Goal: Information Seeking & Learning: Learn about a topic

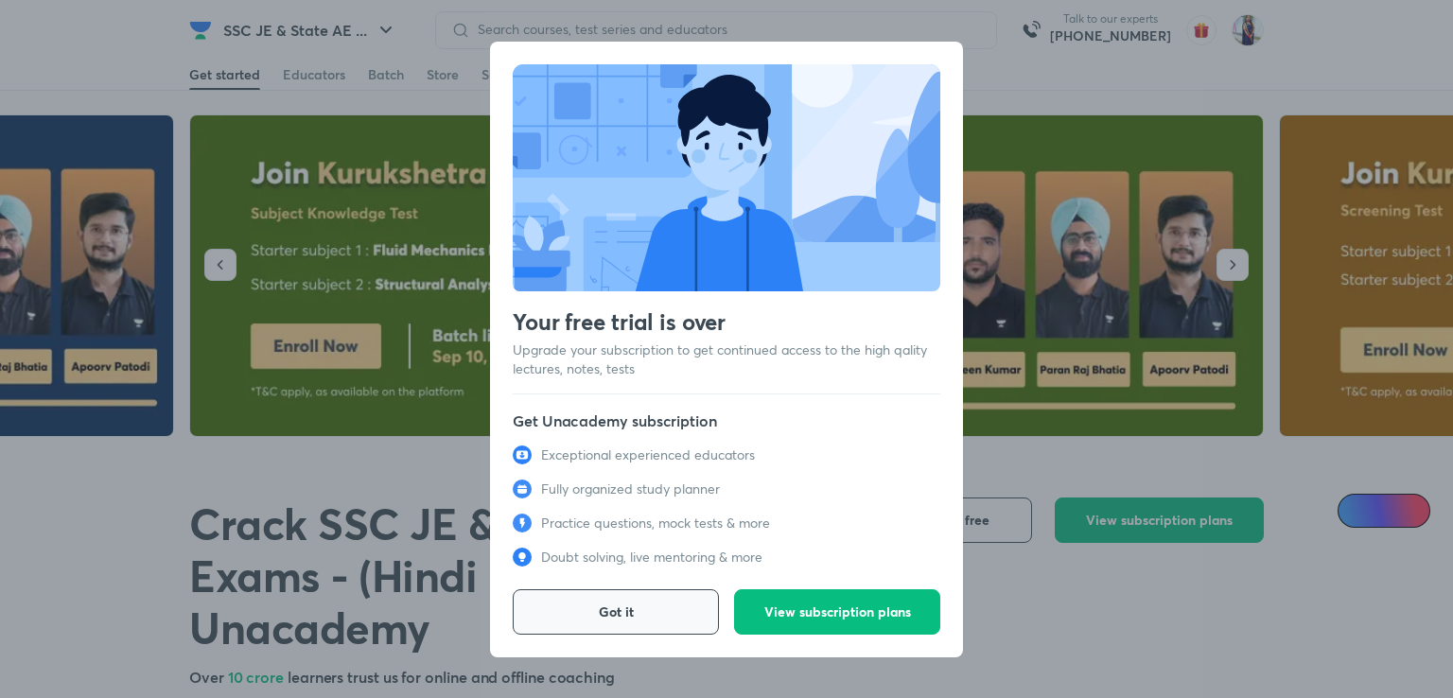
click at [615, 612] on span "Got it" at bounding box center [616, 611] width 35 height 19
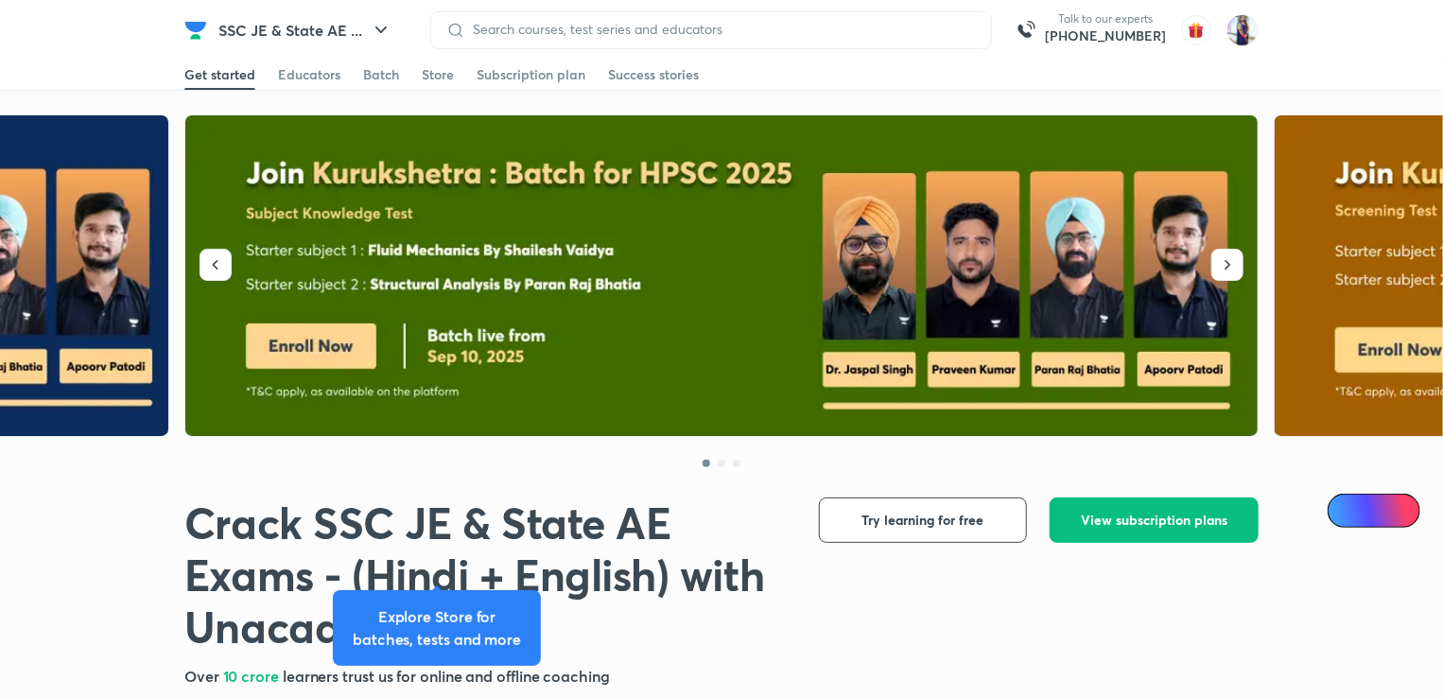
scroll to position [610, 0]
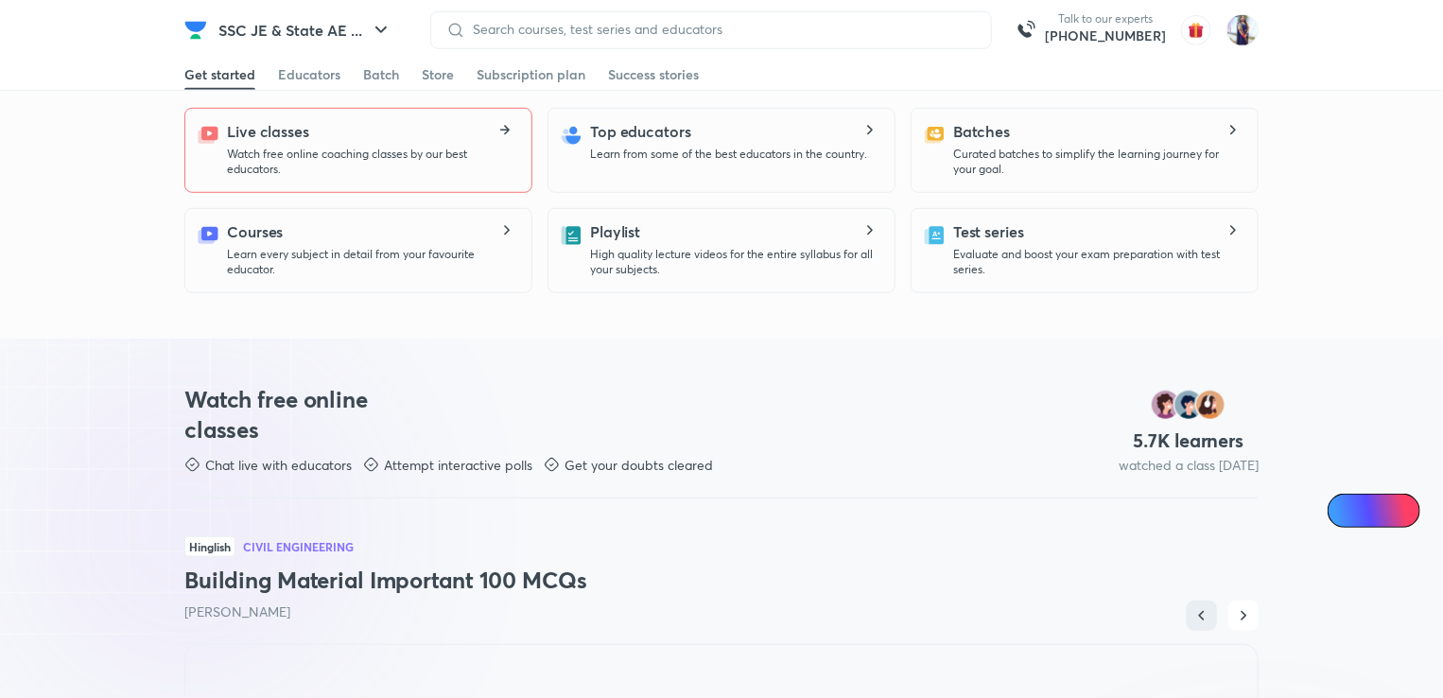
click at [406, 148] on p "Watch free online coaching classes by our best educators." at bounding box center [371, 162] width 289 height 30
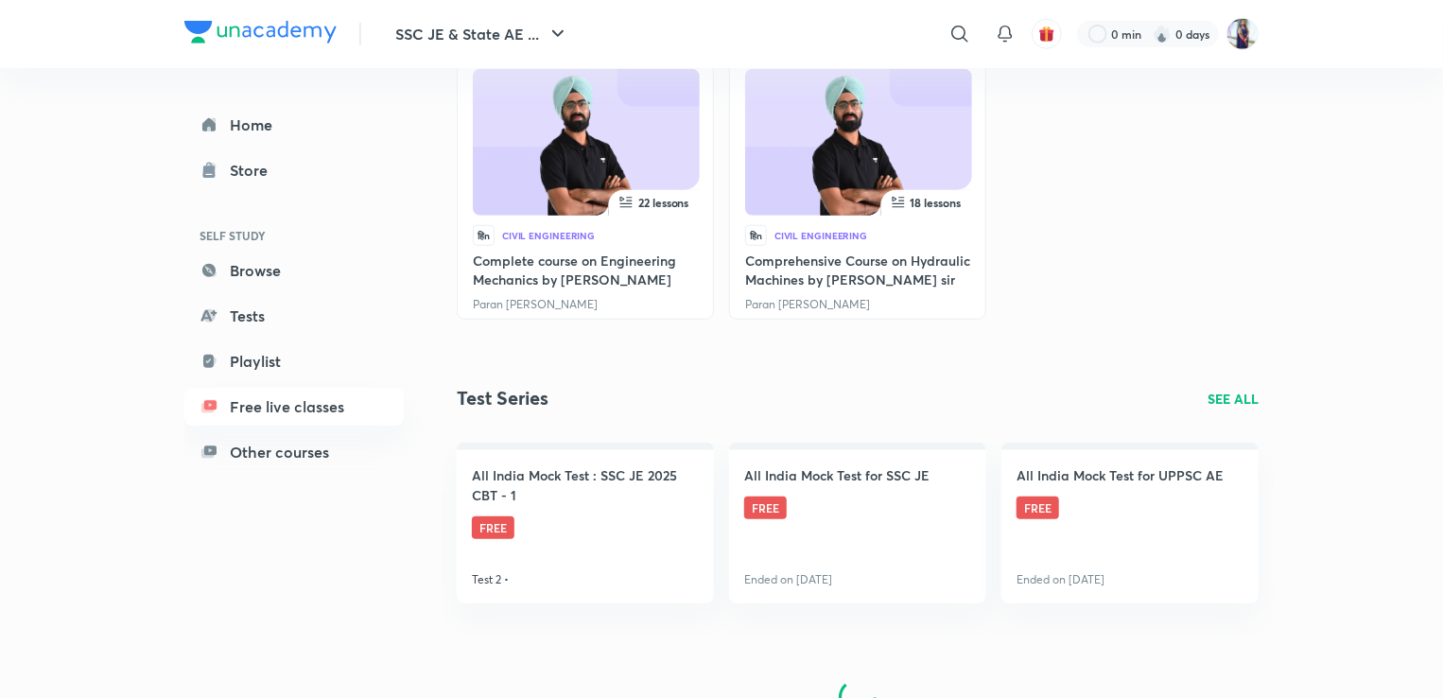
scroll to position [782, 0]
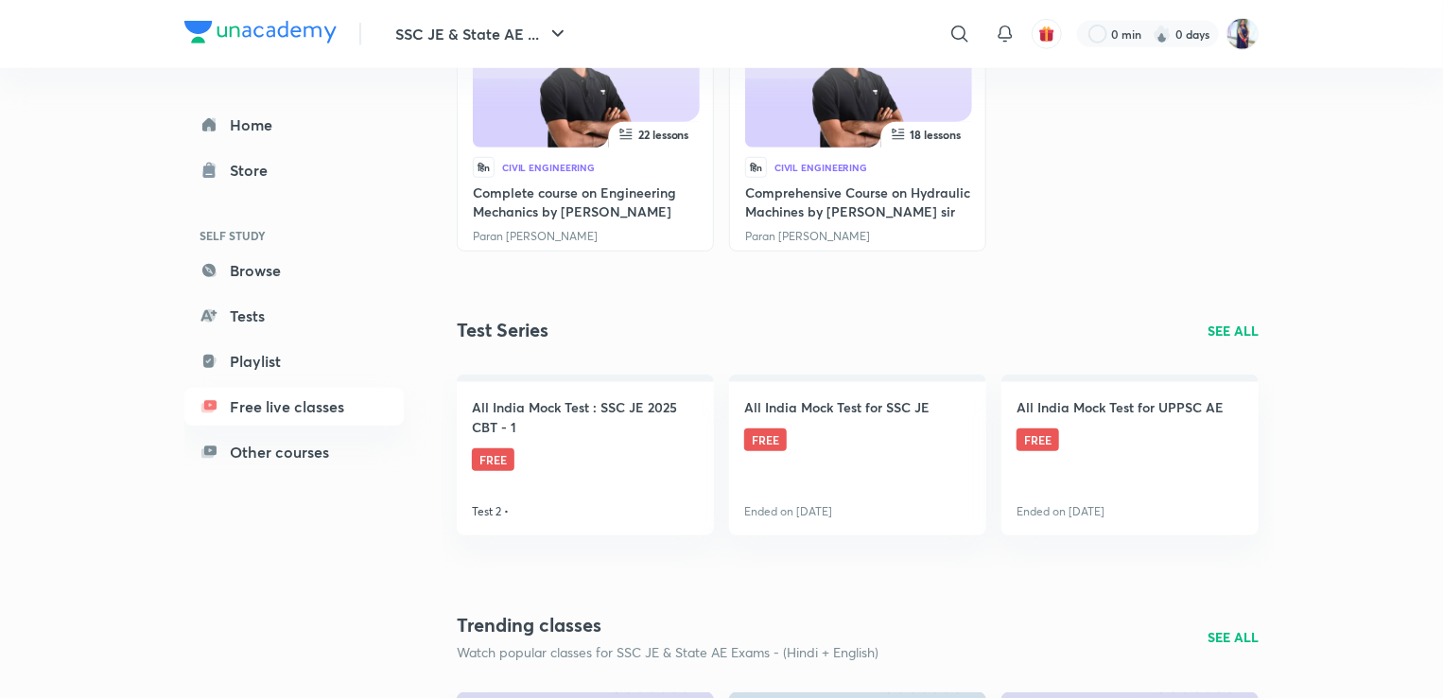
click at [1256, 323] on p "SEE ALL" at bounding box center [1233, 331] width 51 height 20
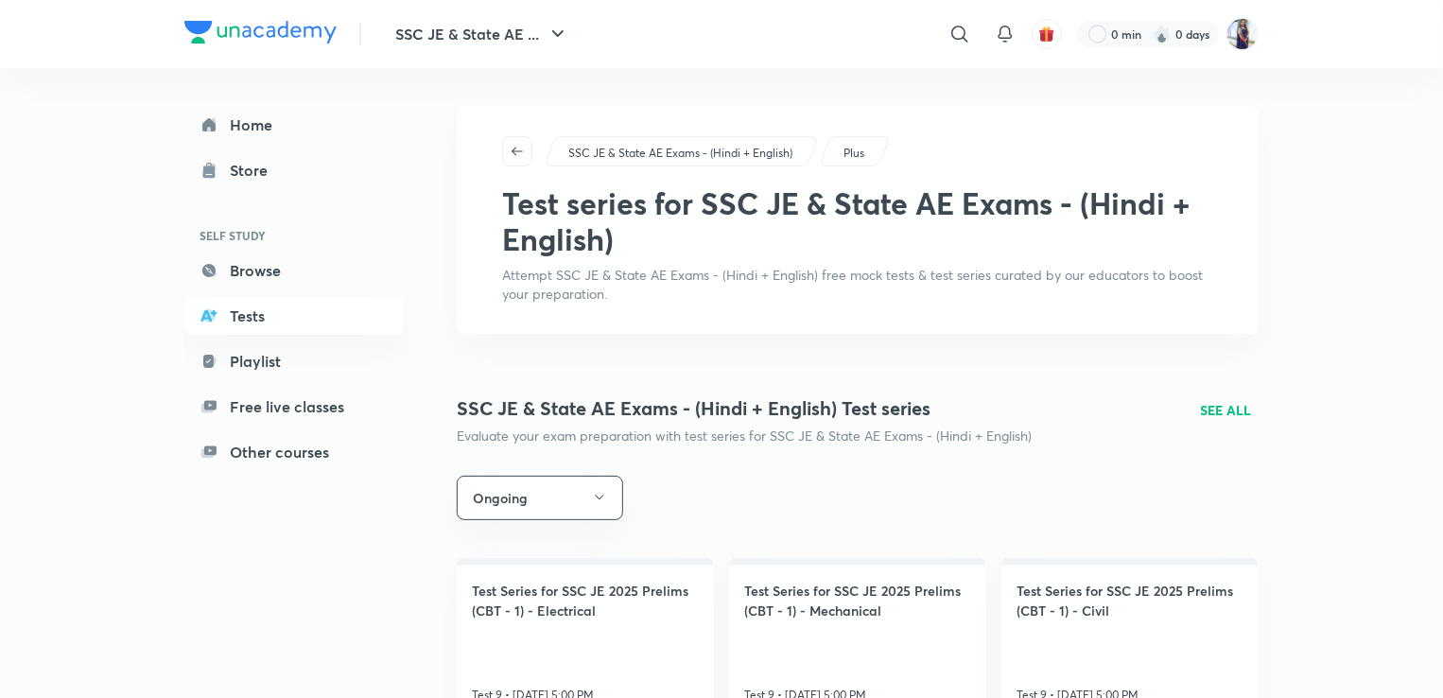
drag, startPoint x: 1450, startPoint y: 0, endPoint x: 795, endPoint y: 110, distance: 663.6
click at [795, 110] on div "SSC JE & State AE Exams - (Hindi + English) Plus Test series for SSC JE & State…" at bounding box center [858, 220] width 802 height 228
click at [276, 370] on link "Playlist" at bounding box center [293, 361] width 219 height 38
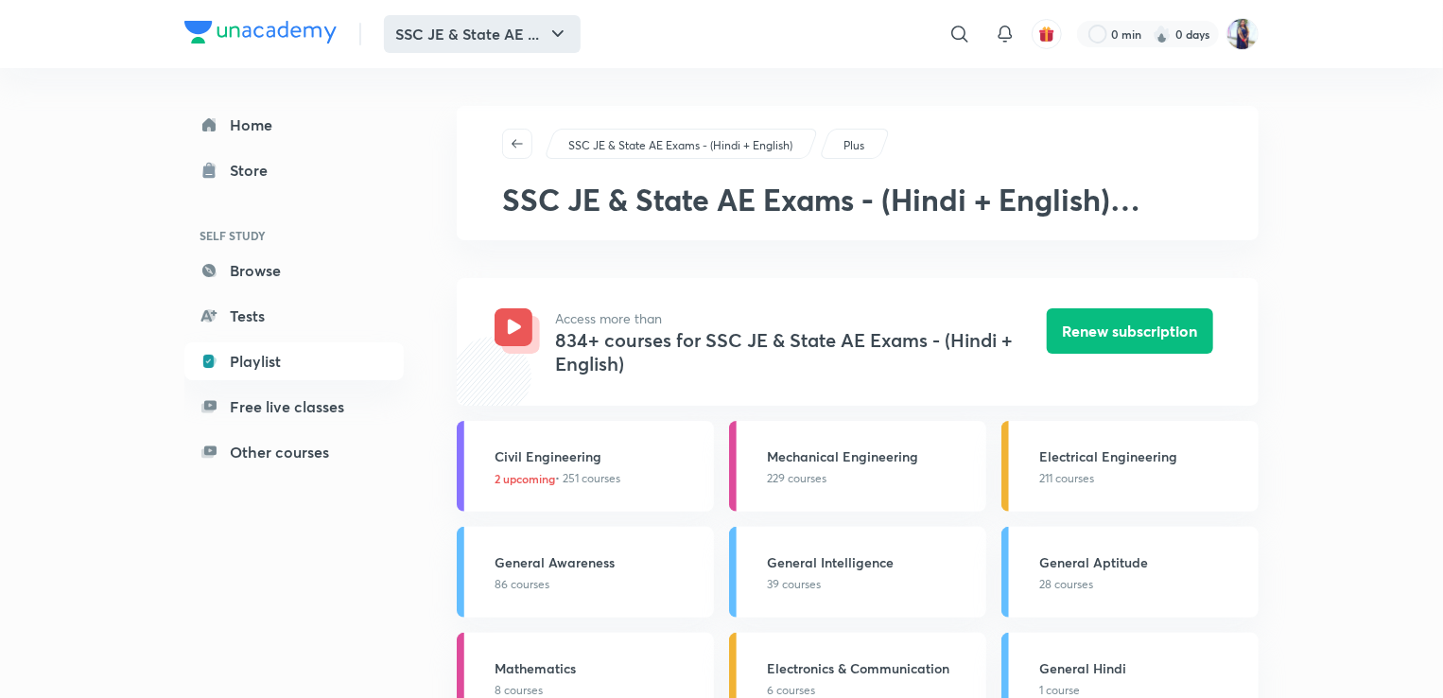
click at [551, 34] on icon "button" at bounding box center [558, 34] width 23 height 23
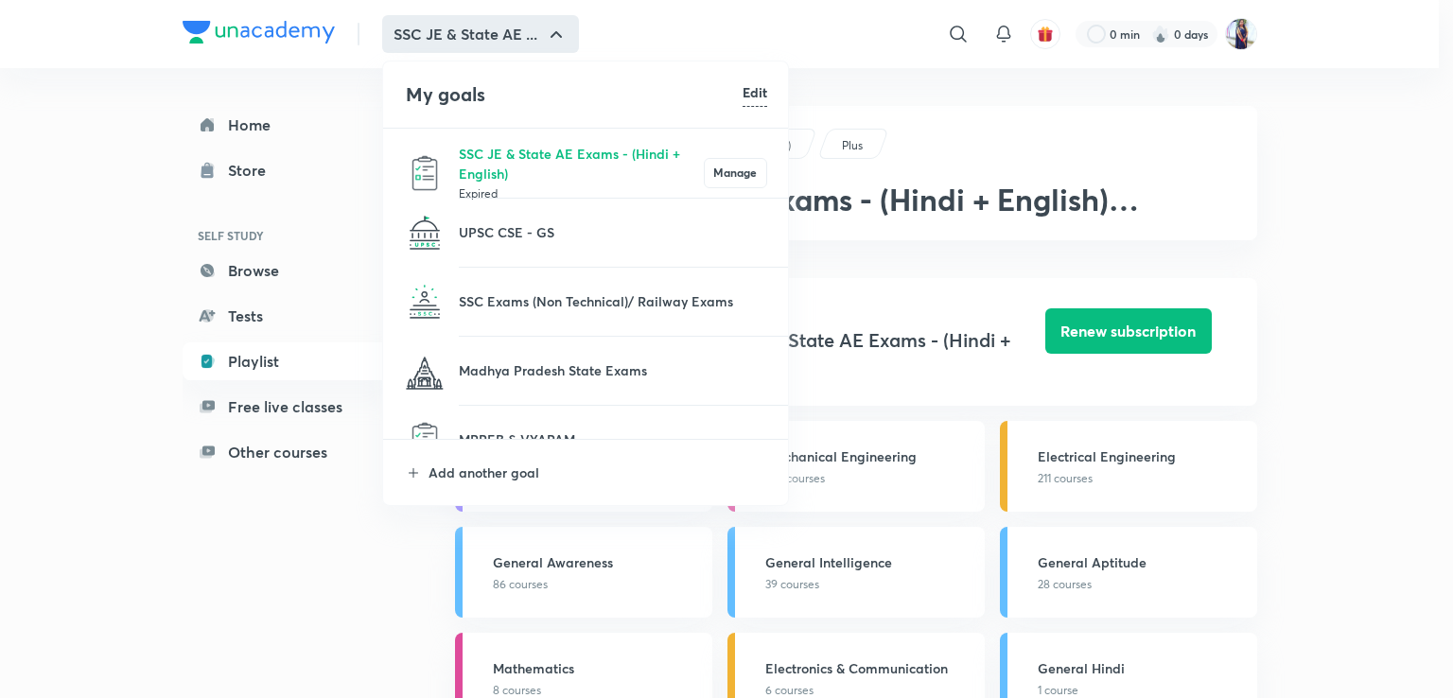
click at [296, 566] on div at bounding box center [726, 349] width 1453 height 698
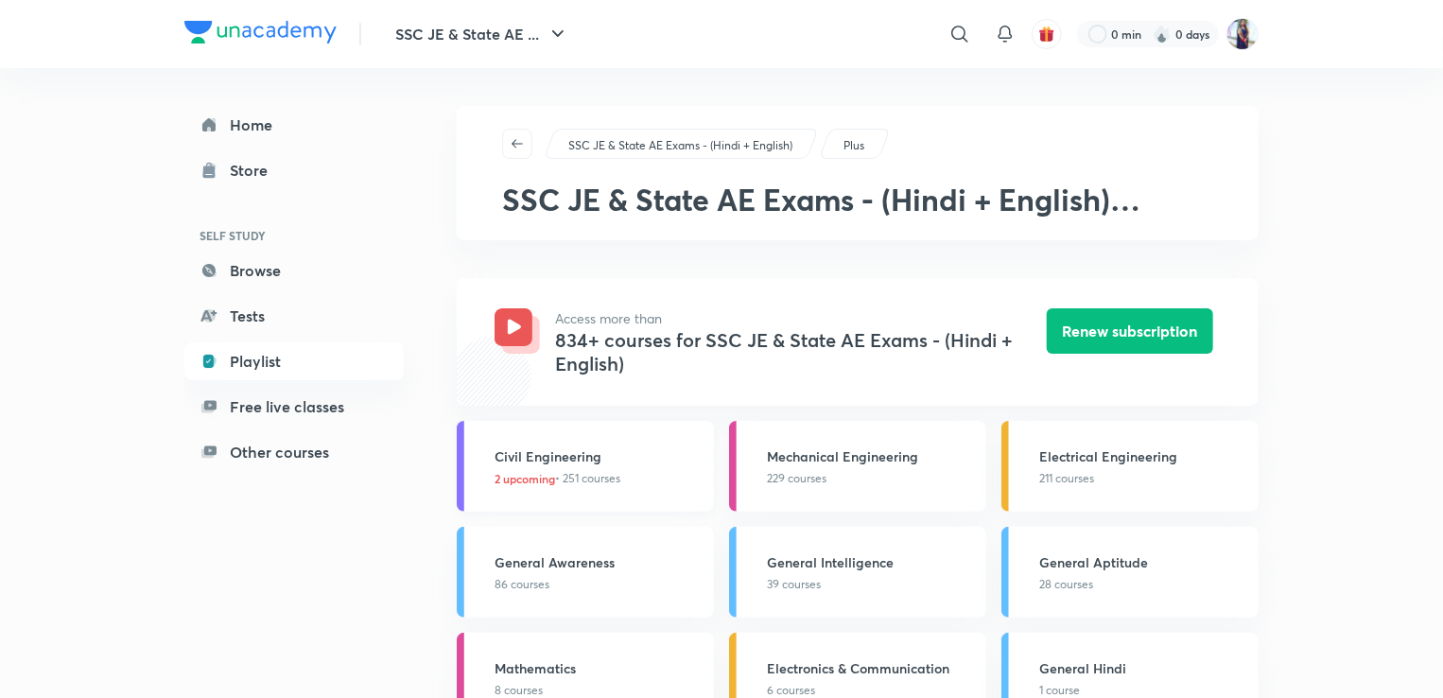
click at [533, 474] on span "2 upcoming" at bounding box center [525, 478] width 61 height 17
click at [580, 455] on h3 "Civil Engineering" at bounding box center [599, 456] width 208 height 20
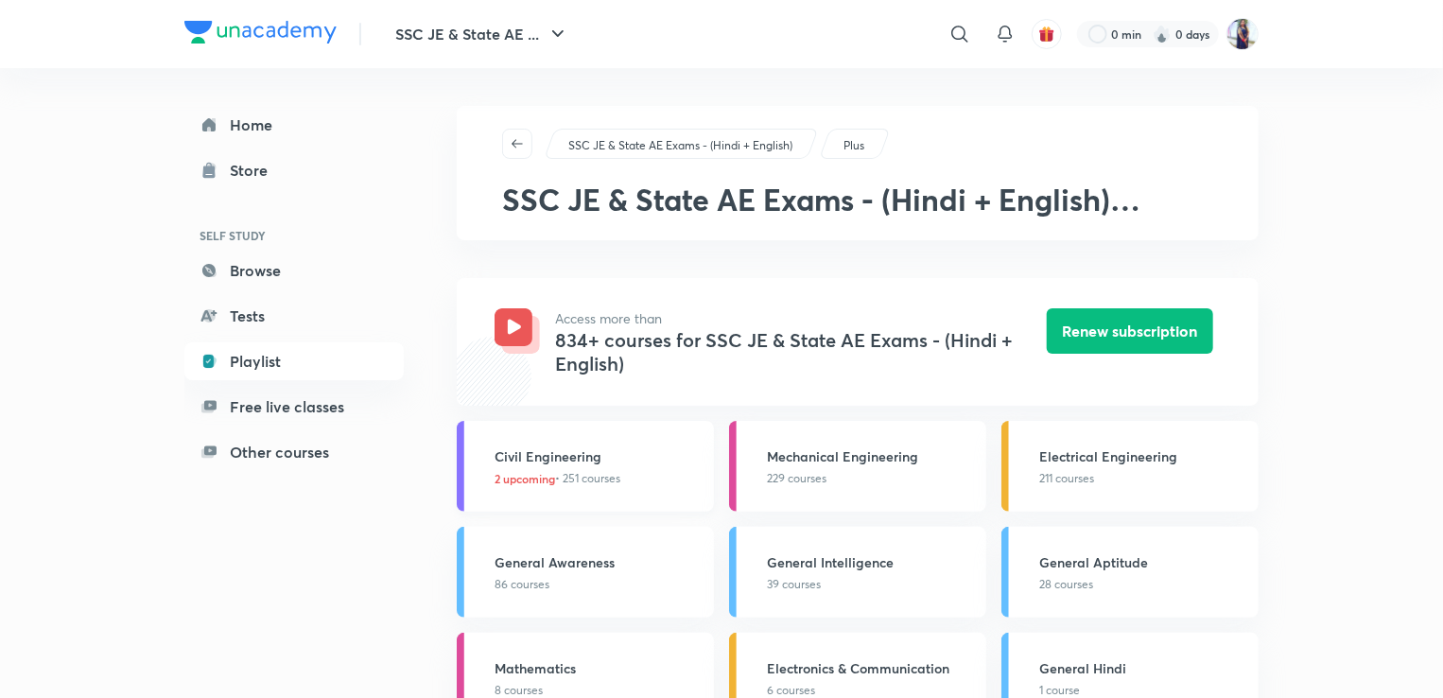
click at [580, 455] on h3 "Civil Engineering" at bounding box center [599, 456] width 208 height 20
click at [560, 468] on div "Civil Engineering 2 upcoming • 251 courses" at bounding box center [599, 466] width 208 height 41
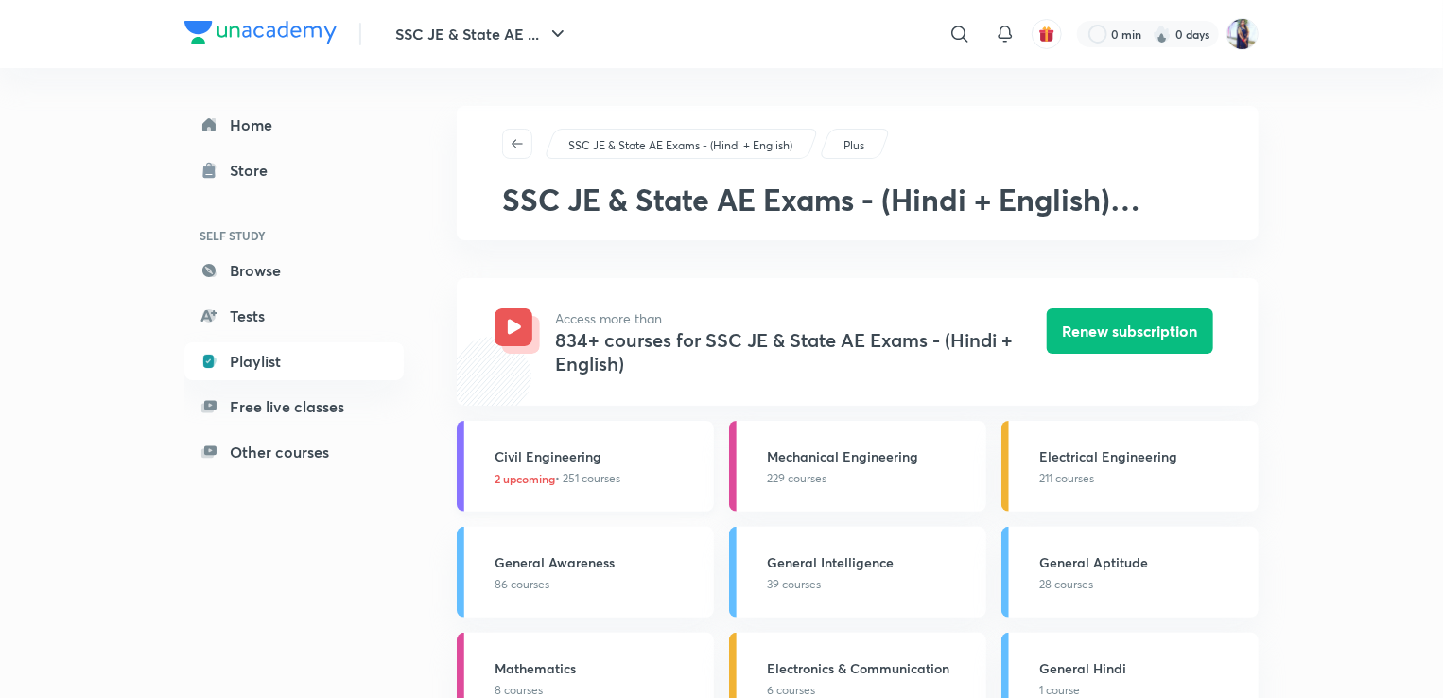
click at [560, 468] on div "Civil Engineering 2 upcoming • 251 courses" at bounding box center [599, 466] width 208 height 41
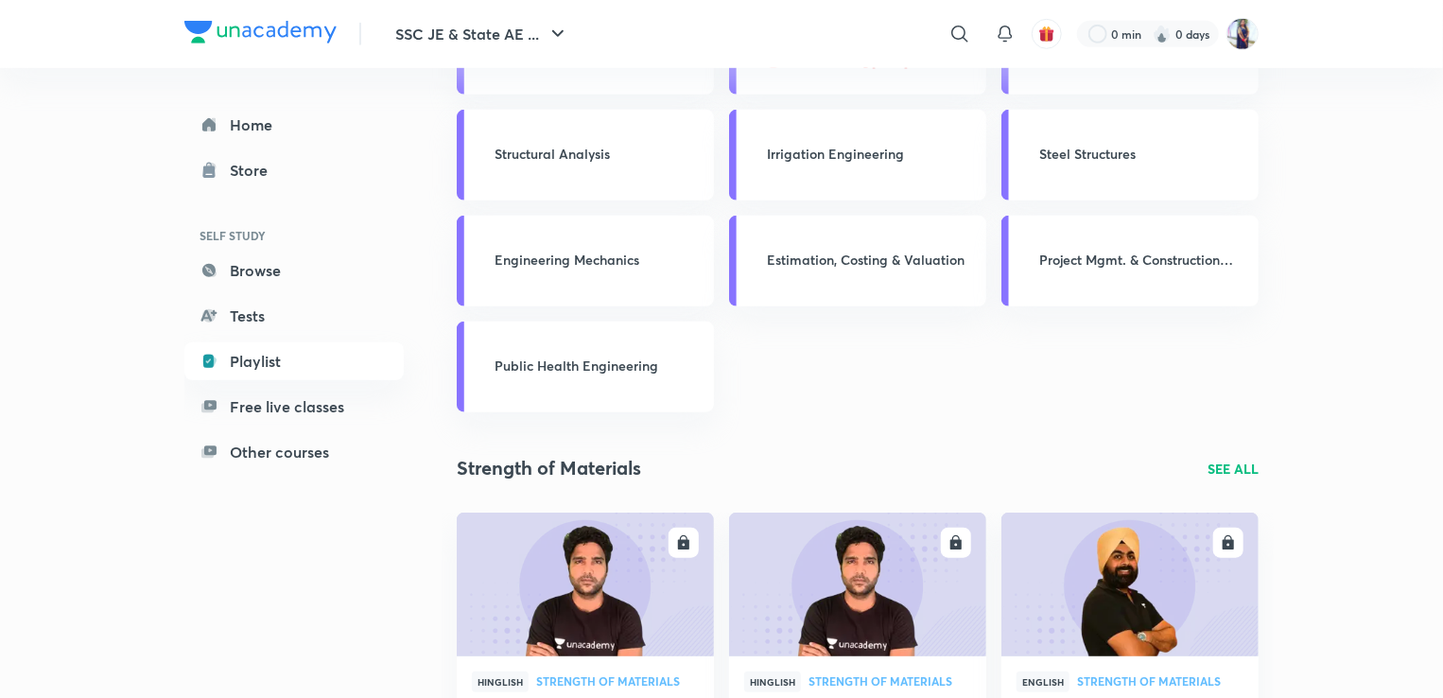
scroll to position [1221, 0]
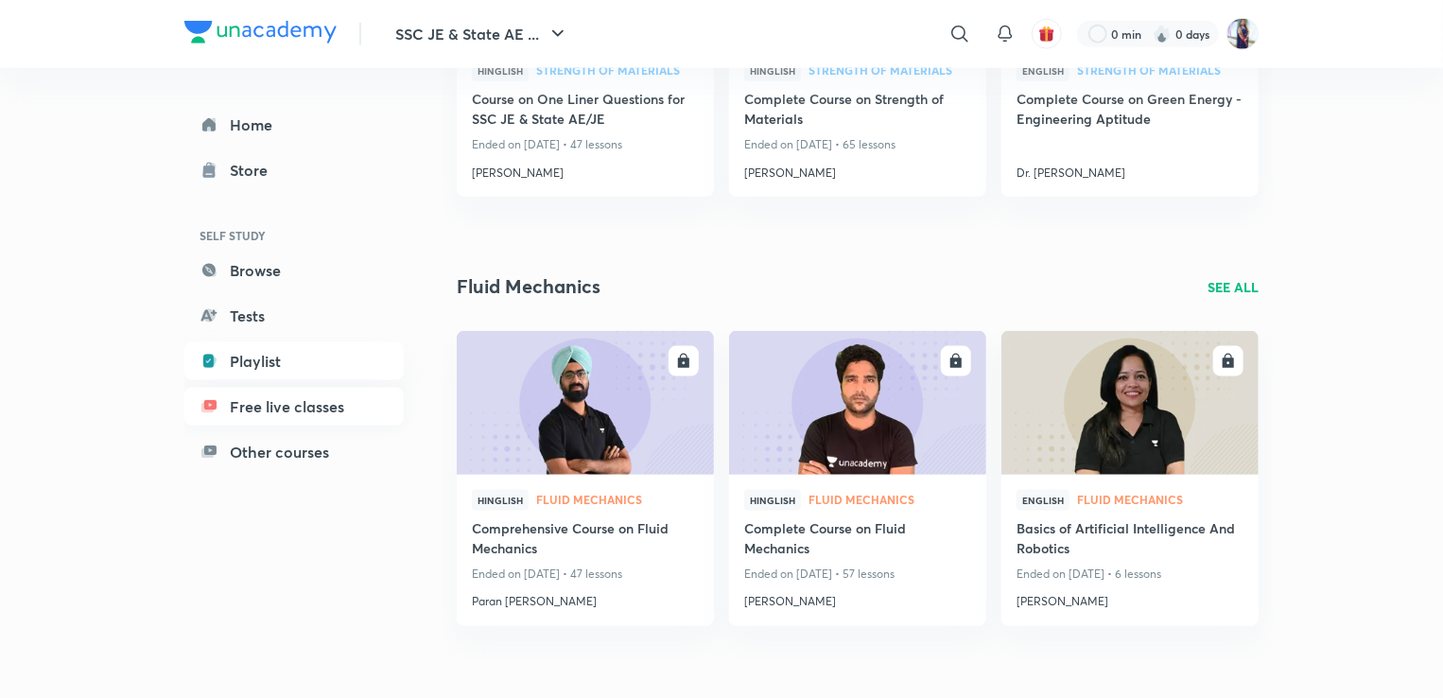
click at [270, 406] on link "Free live classes" at bounding box center [293, 407] width 219 height 38
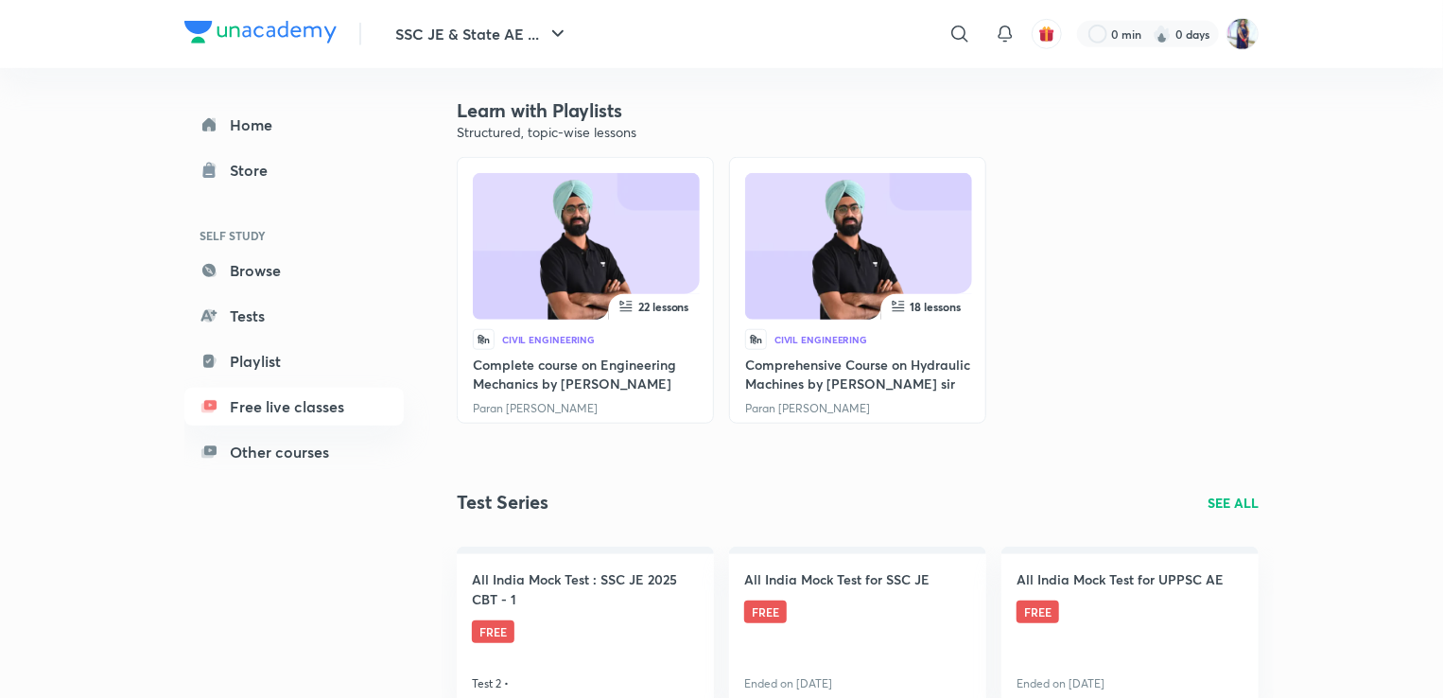
scroll to position [1221, 0]
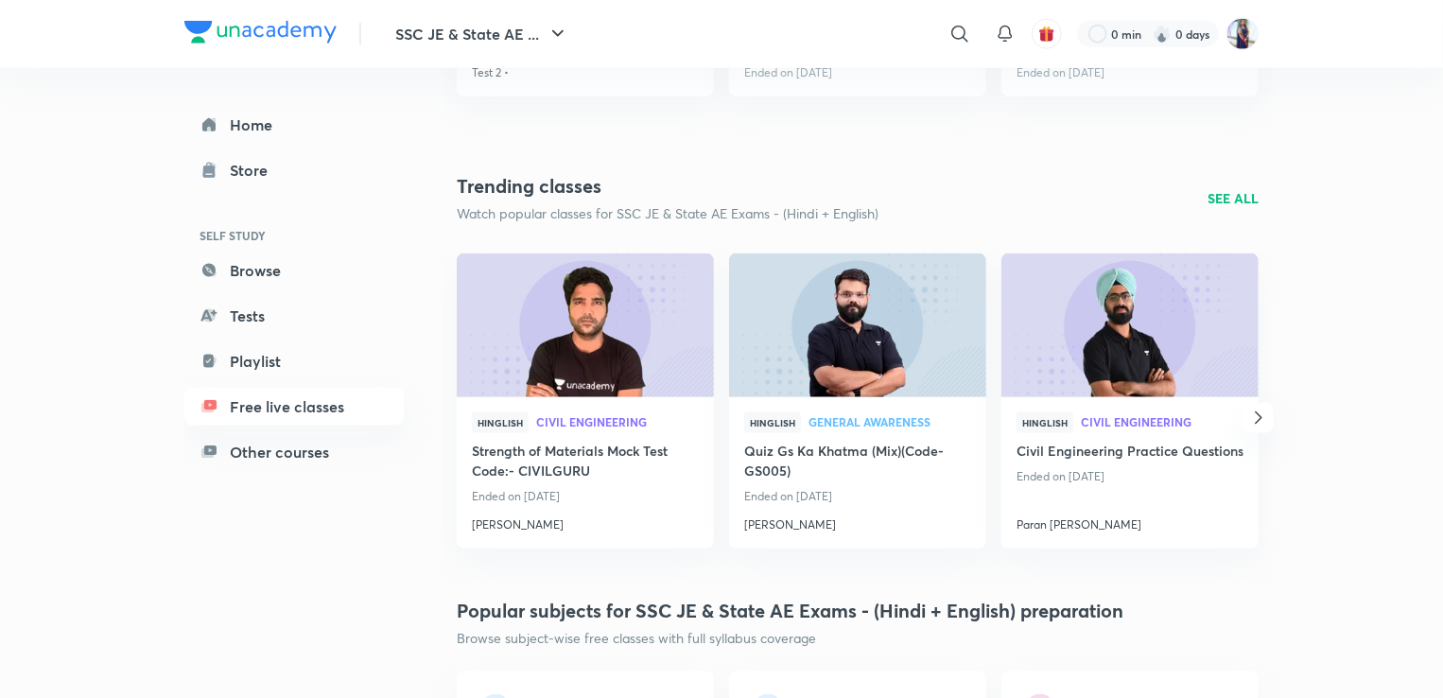
click at [1232, 195] on p "SEE ALL" at bounding box center [1233, 198] width 51 height 20
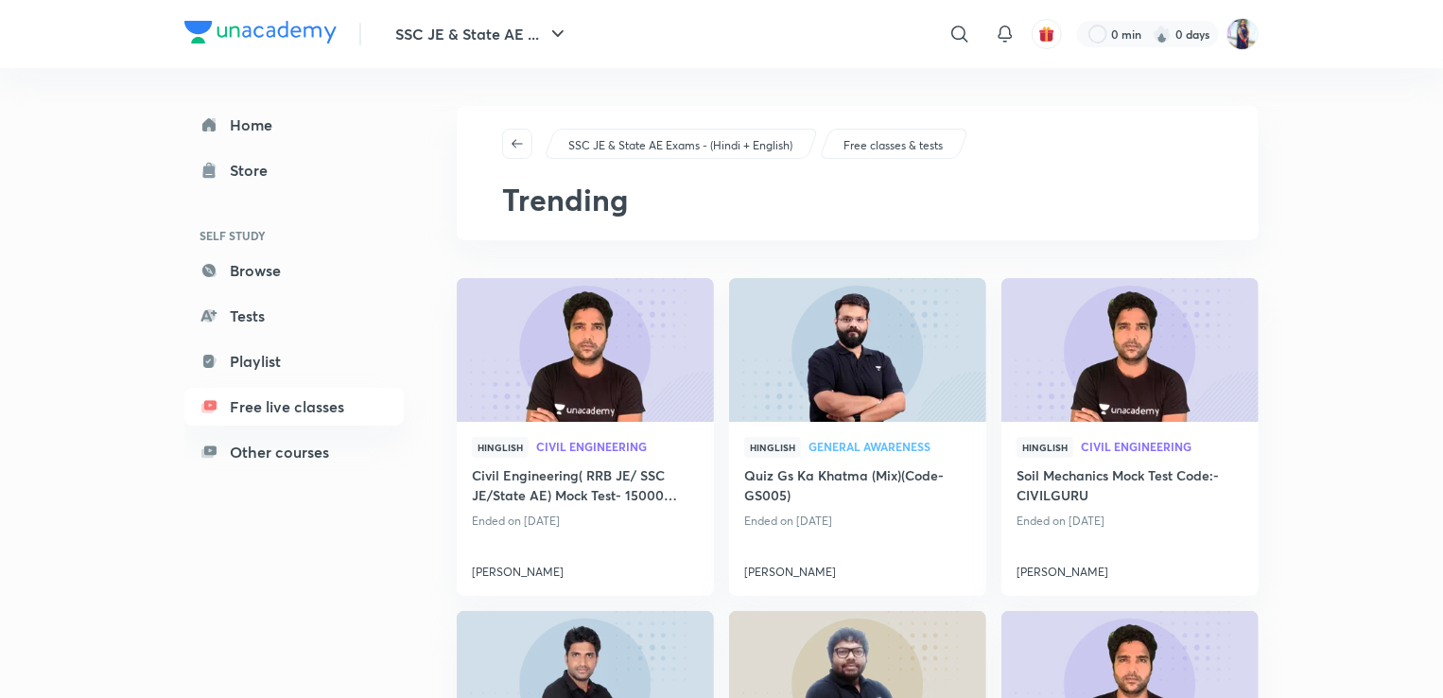
scroll to position [575, 0]
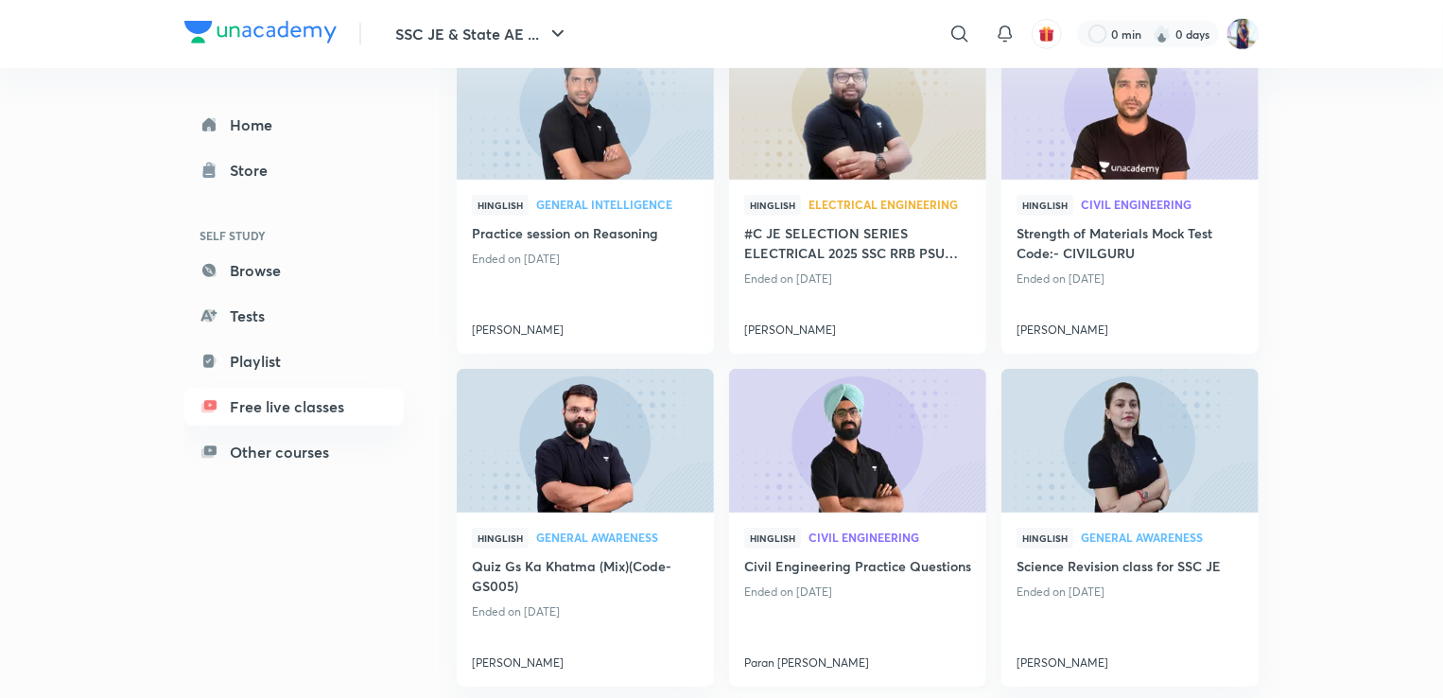
click at [829, 453] on img at bounding box center [857, 441] width 262 height 147
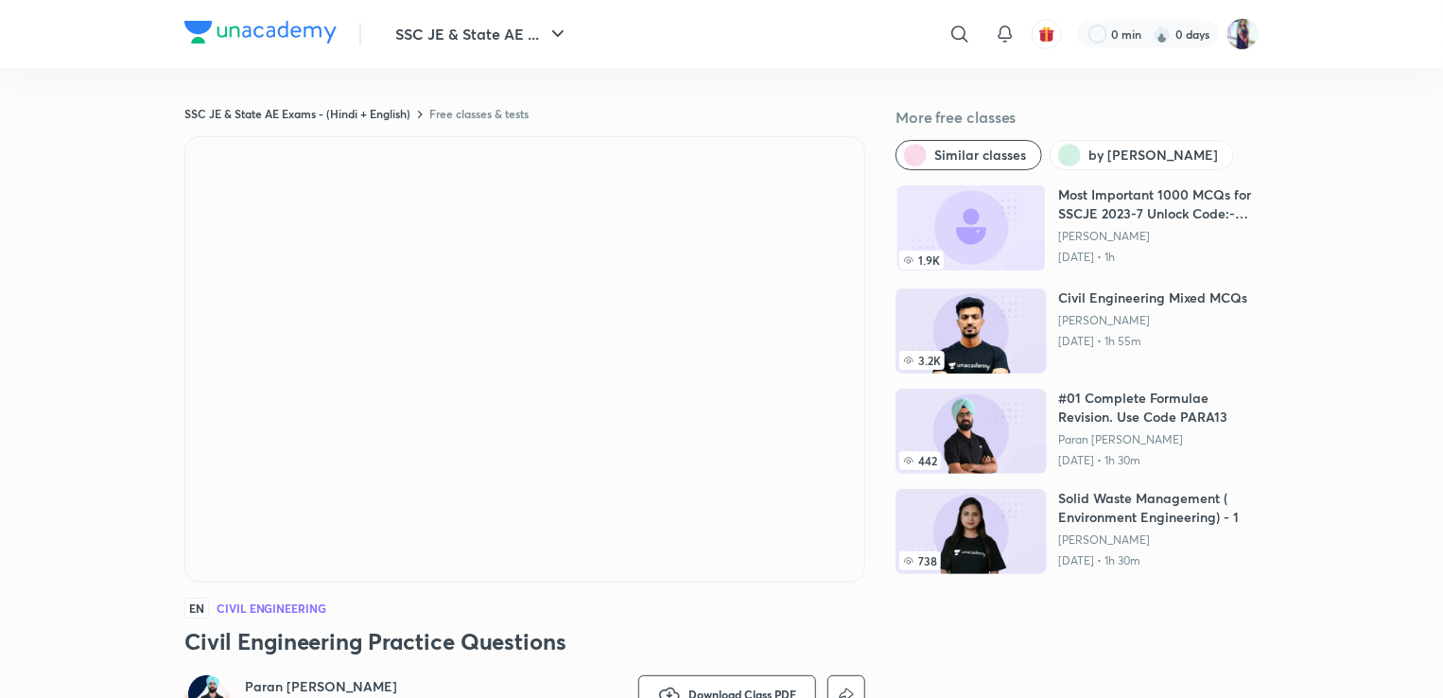
click at [560, 137] on iframe at bounding box center [524, 359] width 679 height 445
